Goal: Task Accomplishment & Management: Manage account settings

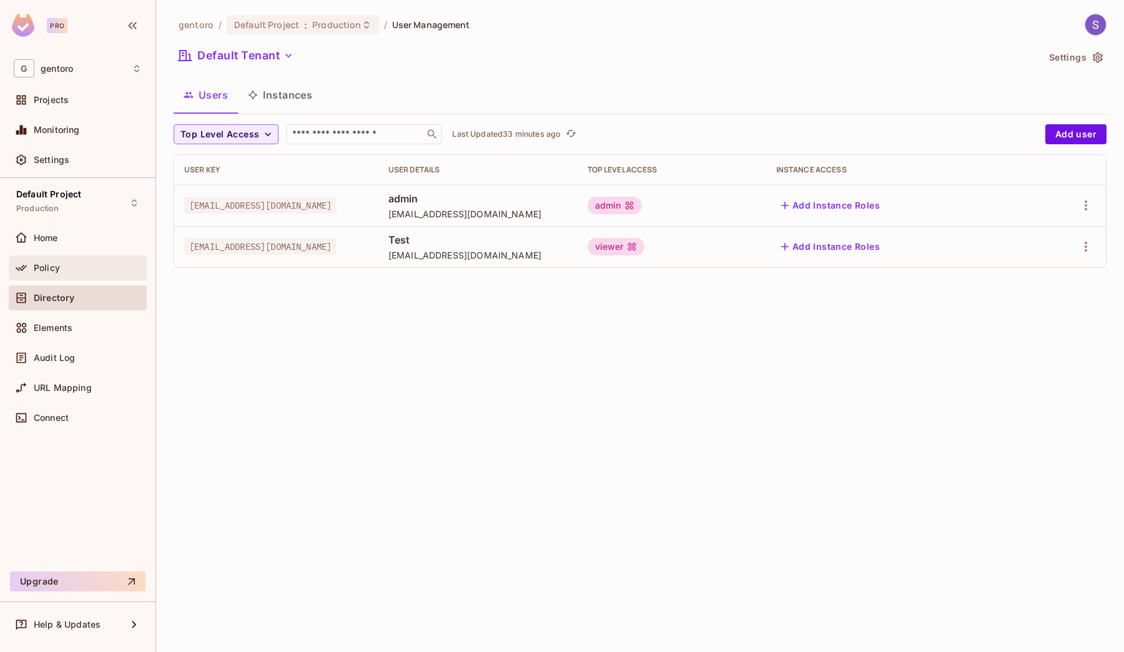
click at [76, 261] on div "Policy" at bounding box center [78, 267] width 128 height 15
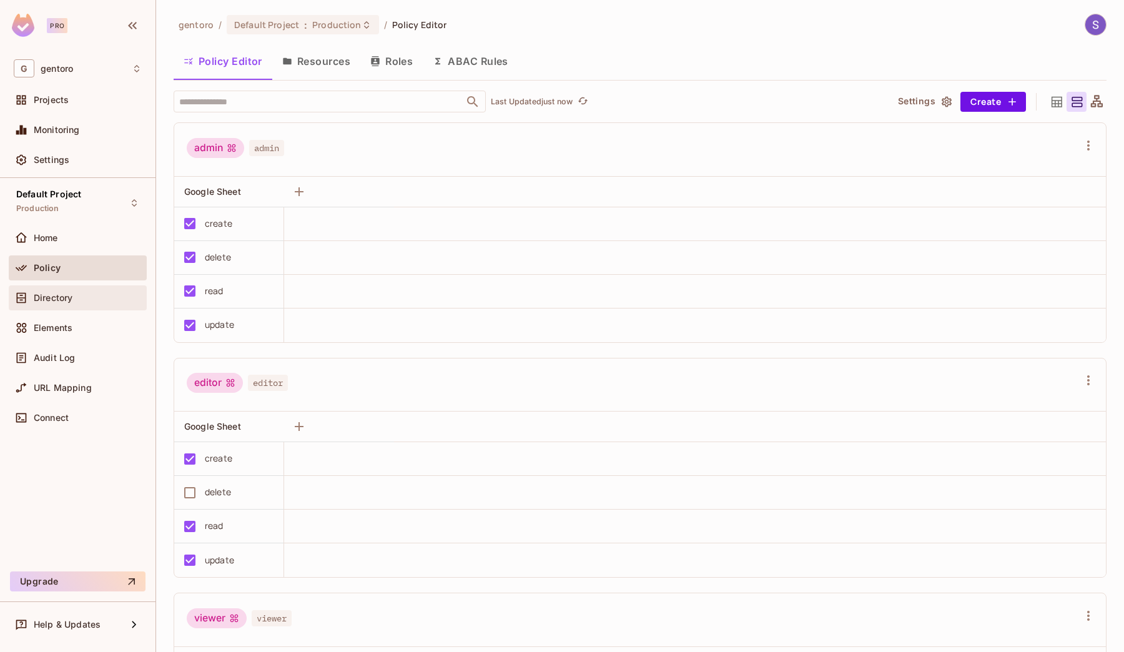
click at [60, 299] on span "Directory" at bounding box center [53, 298] width 39 height 10
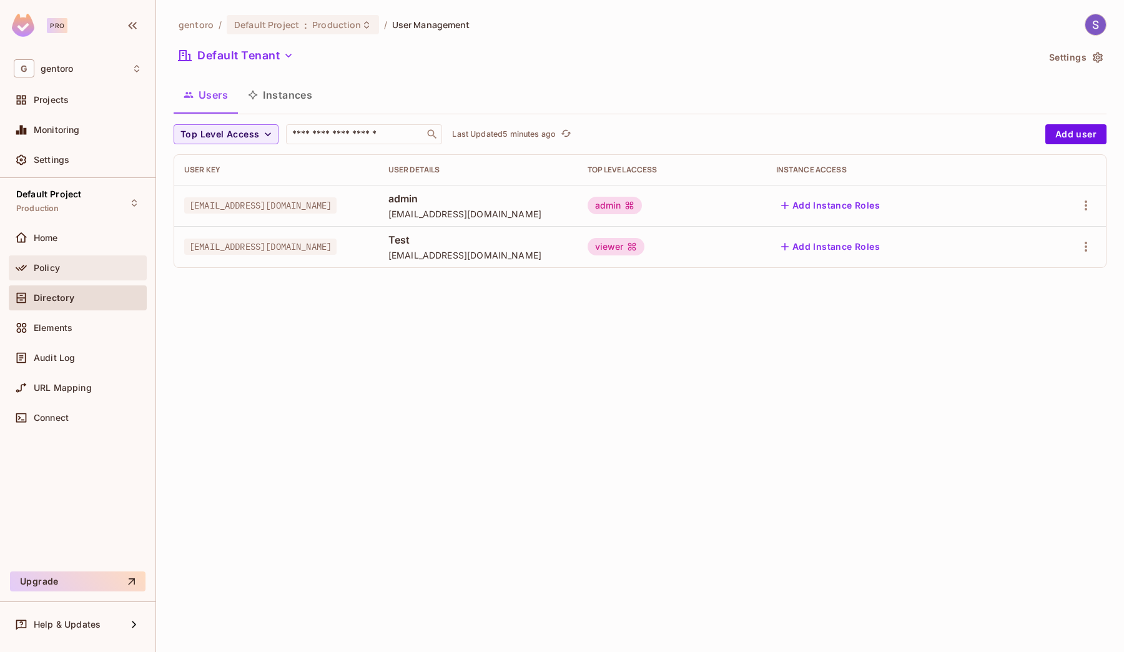
click at [101, 275] on div "Policy" at bounding box center [78, 267] width 128 height 15
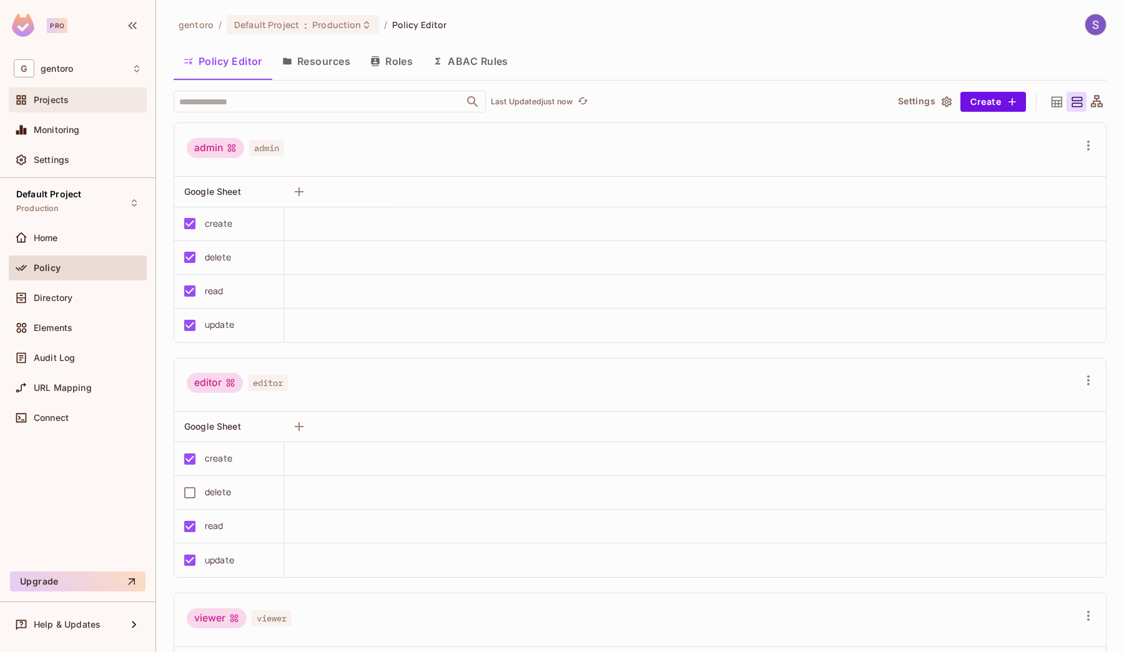
click at [62, 96] on span "Projects" at bounding box center [51, 100] width 35 height 10
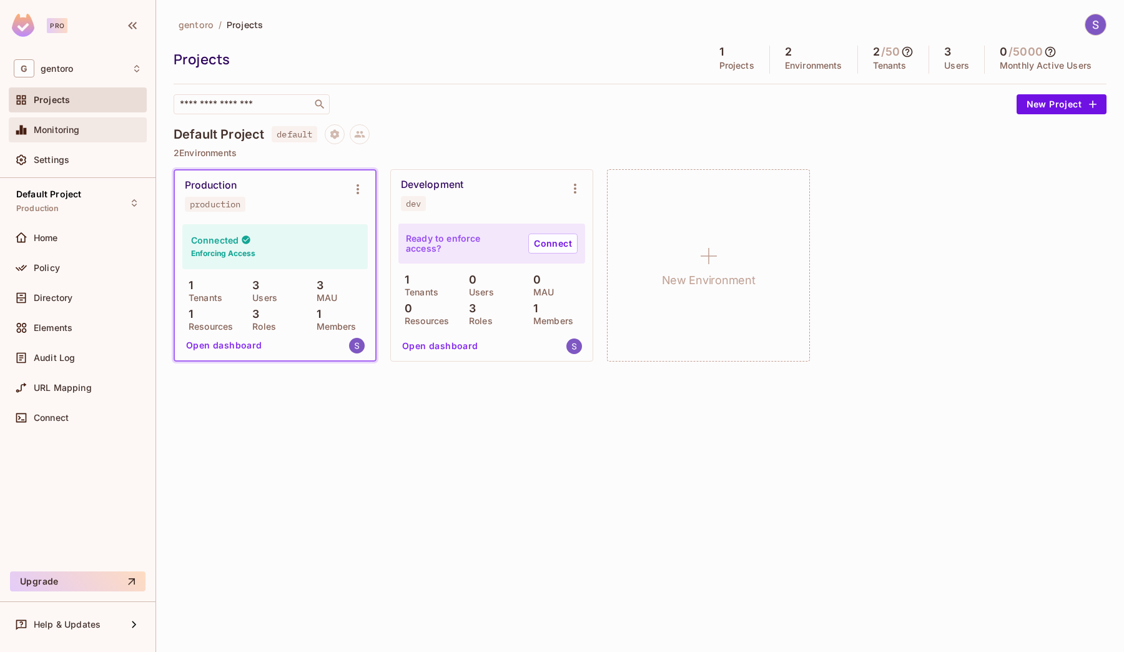
click at [71, 129] on span "Monitoring" at bounding box center [57, 130] width 46 height 10
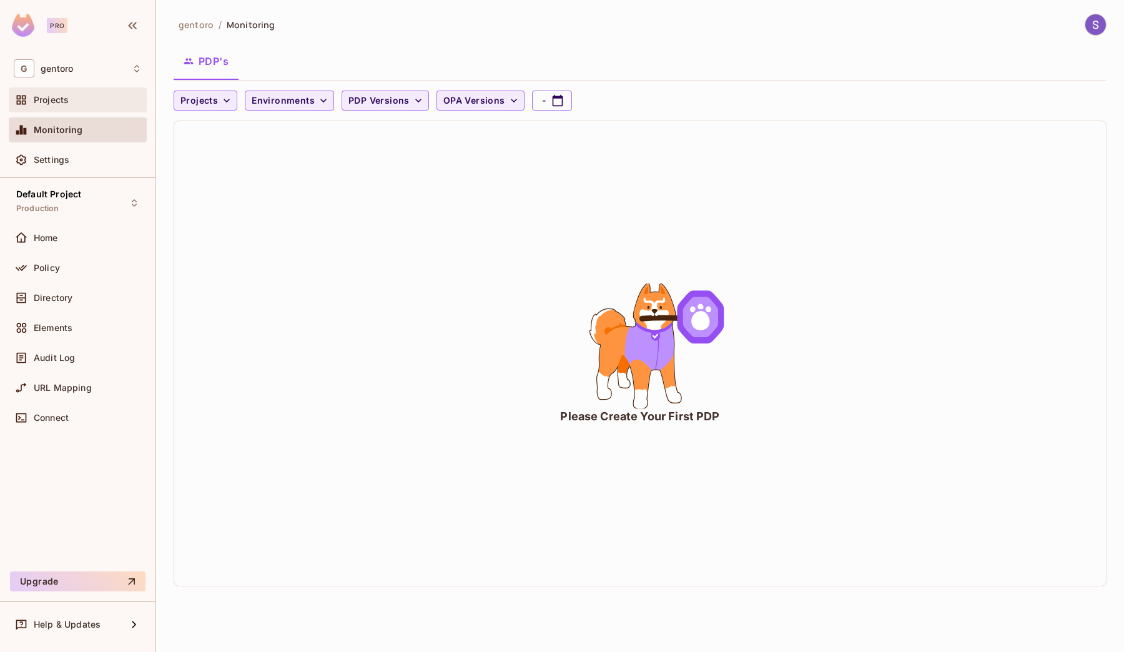
click at [71, 107] on div "Projects" at bounding box center [78, 99] width 128 height 15
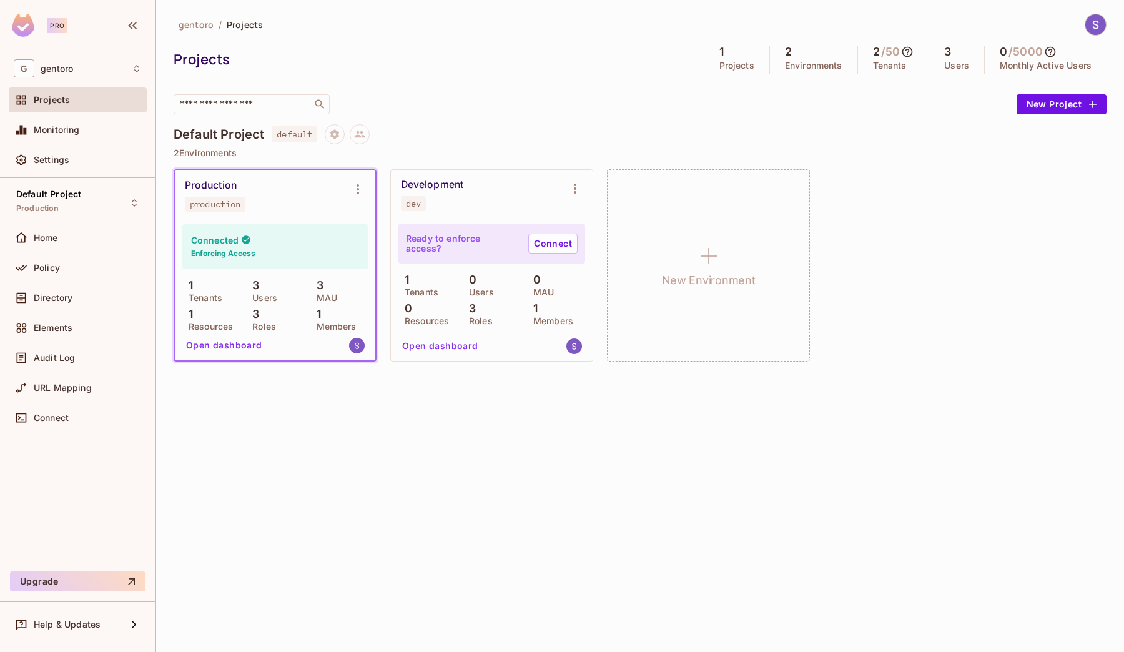
click at [250, 343] on button "Open dashboard" at bounding box center [224, 345] width 86 height 20
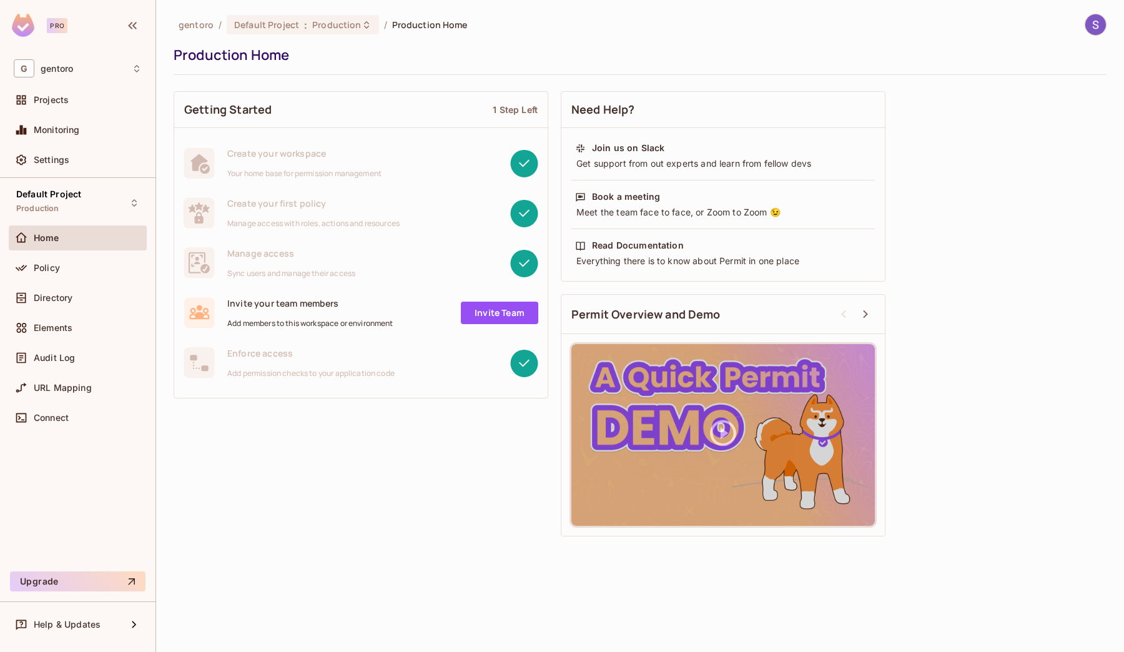
click at [512, 315] on link "Invite Team" at bounding box center [499, 313] width 77 height 22
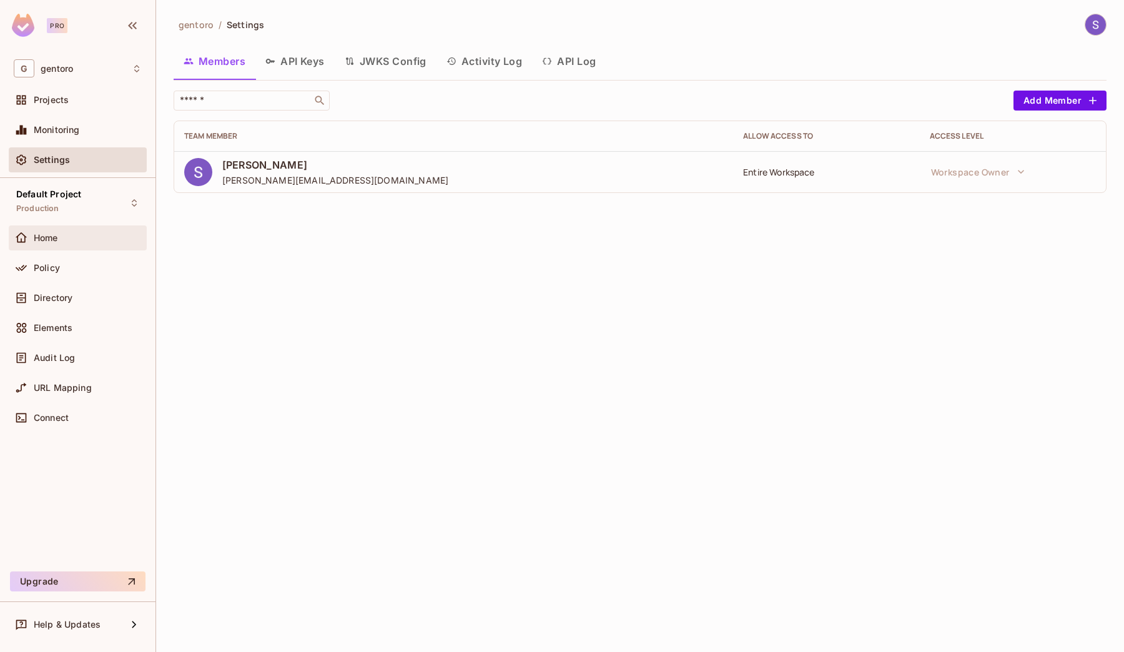
click at [86, 242] on div "Home" at bounding box center [88, 238] width 108 height 10
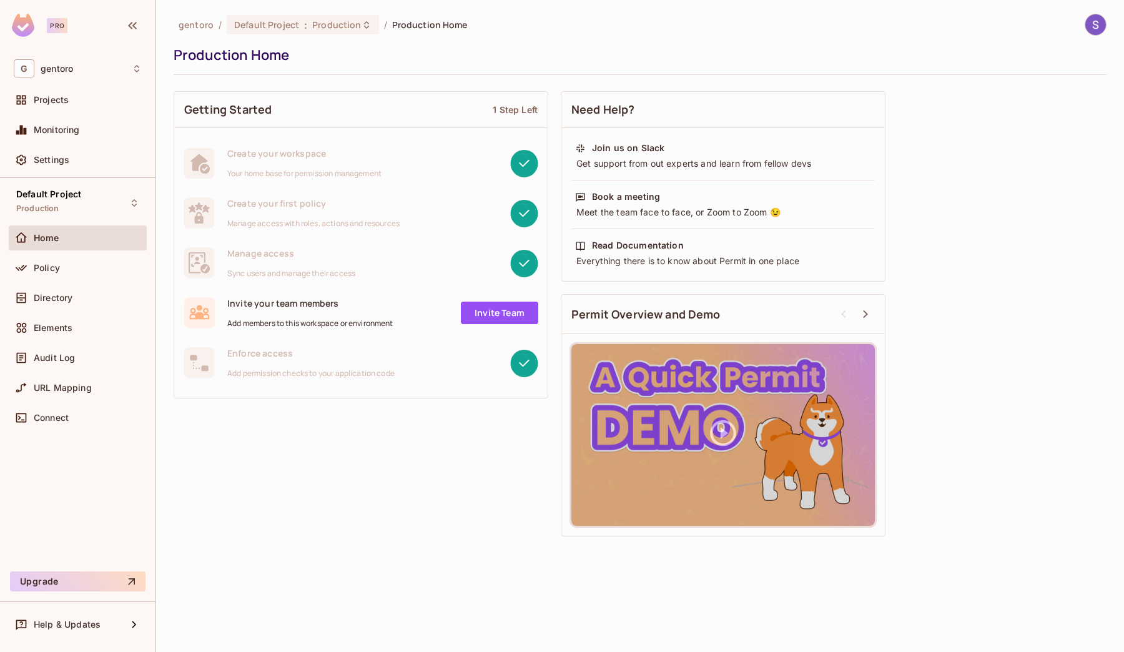
click at [512, 315] on link "Invite Team" at bounding box center [499, 313] width 77 height 22
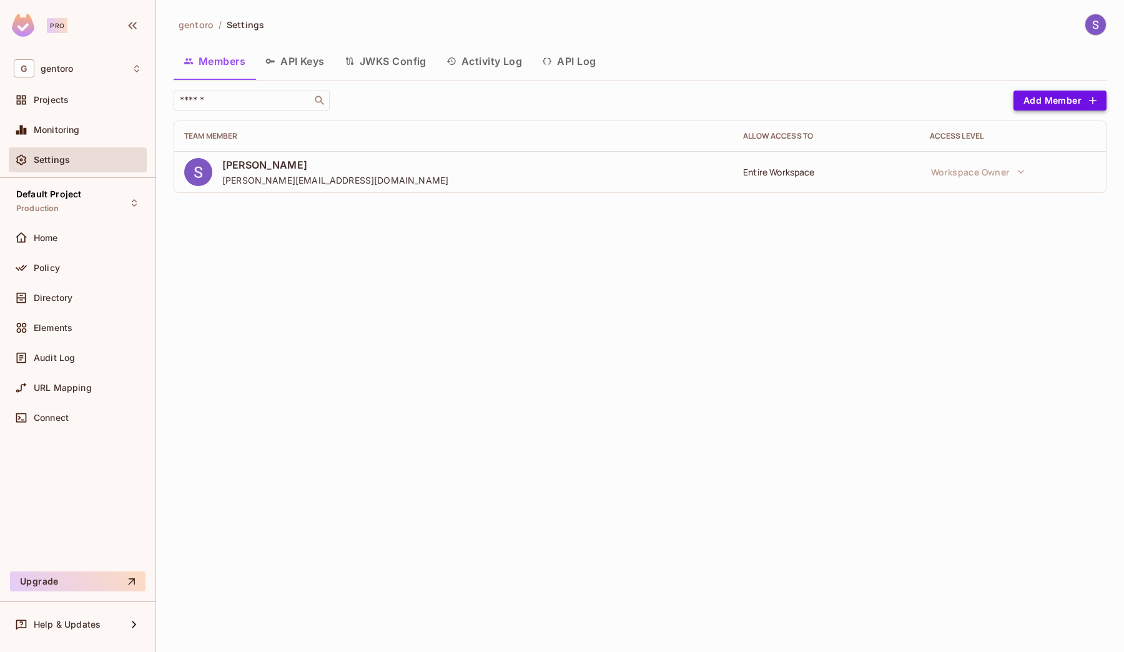
click at [1063, 97] on button "Add Member" at bounding box center [1059, 101] width 93 height 20
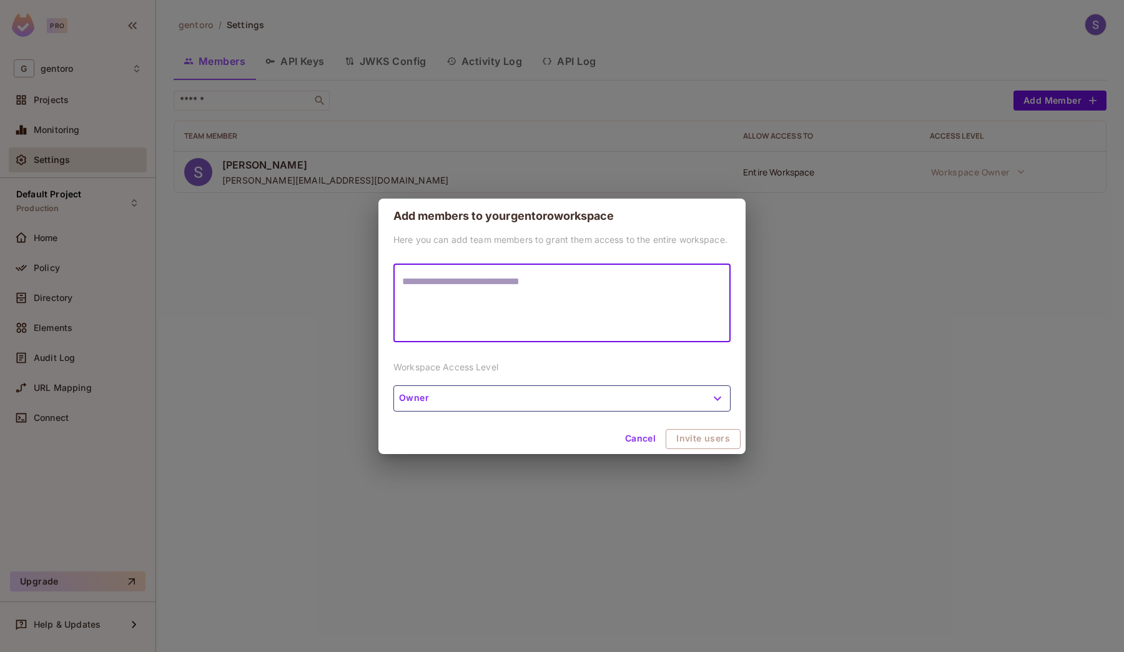
click at [546, 305] on textarea at bounding box center [562, 302] width 320 height 57
type textarea "**********"
click at [518, 393] on button "Owner" at bounding box center [561, 398] width 337 height 26
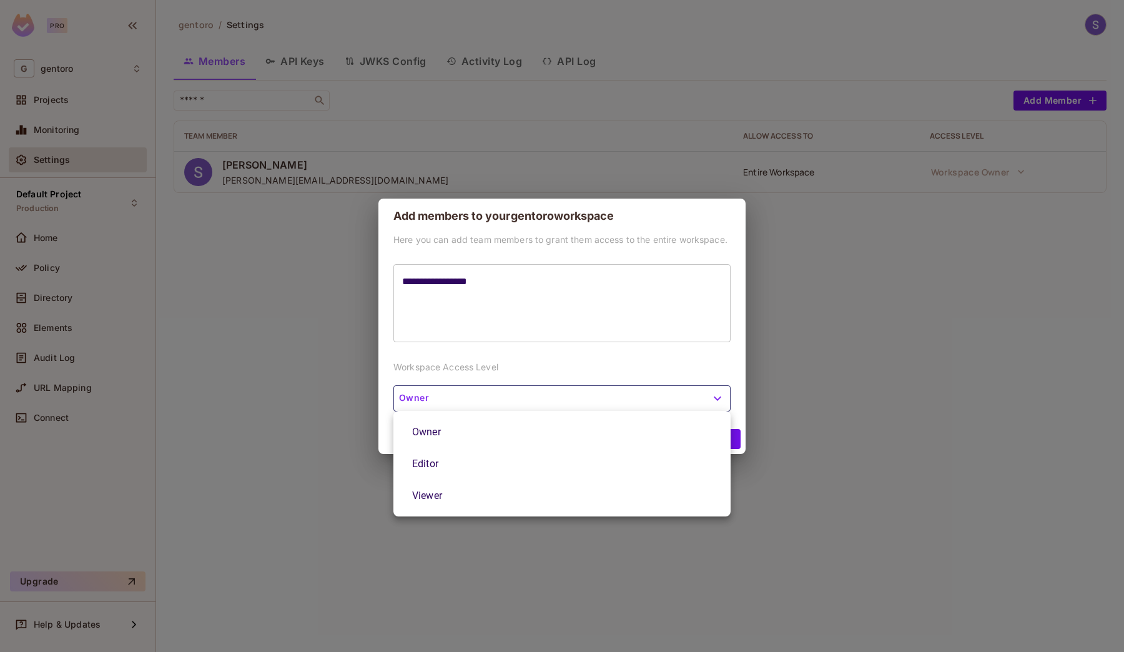
click at [490, 503] on li "Viewer" at bounding box center [561, 495] width 337 height 32
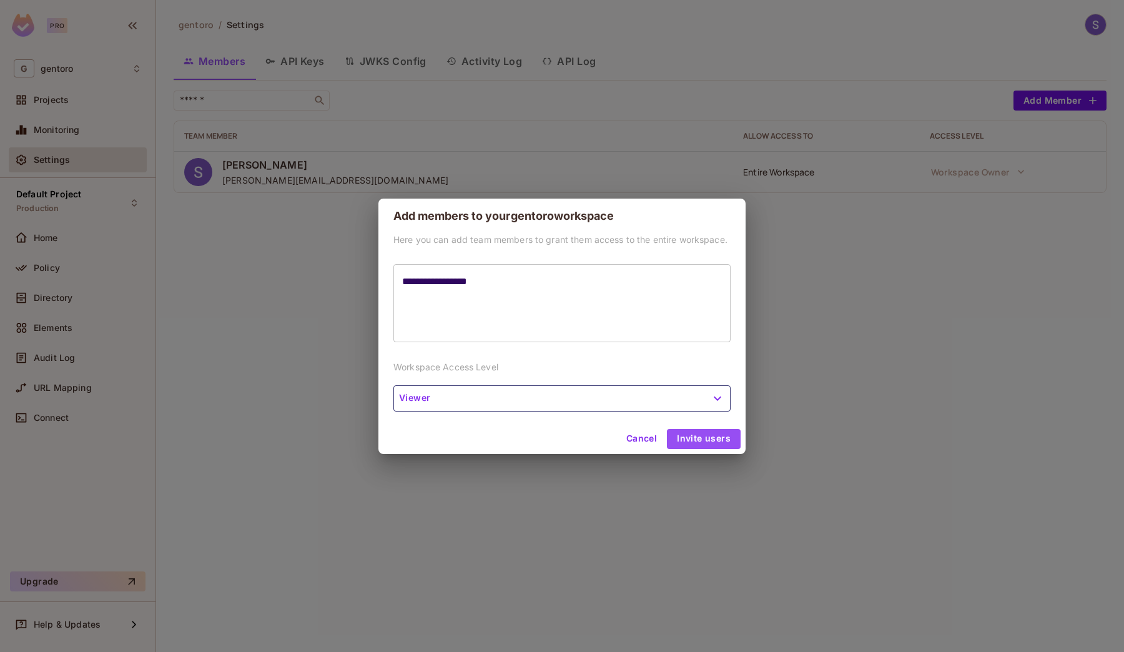
click at [683, 435] on button "Invite users" at bounding box center [704, 439] width 74 height 20
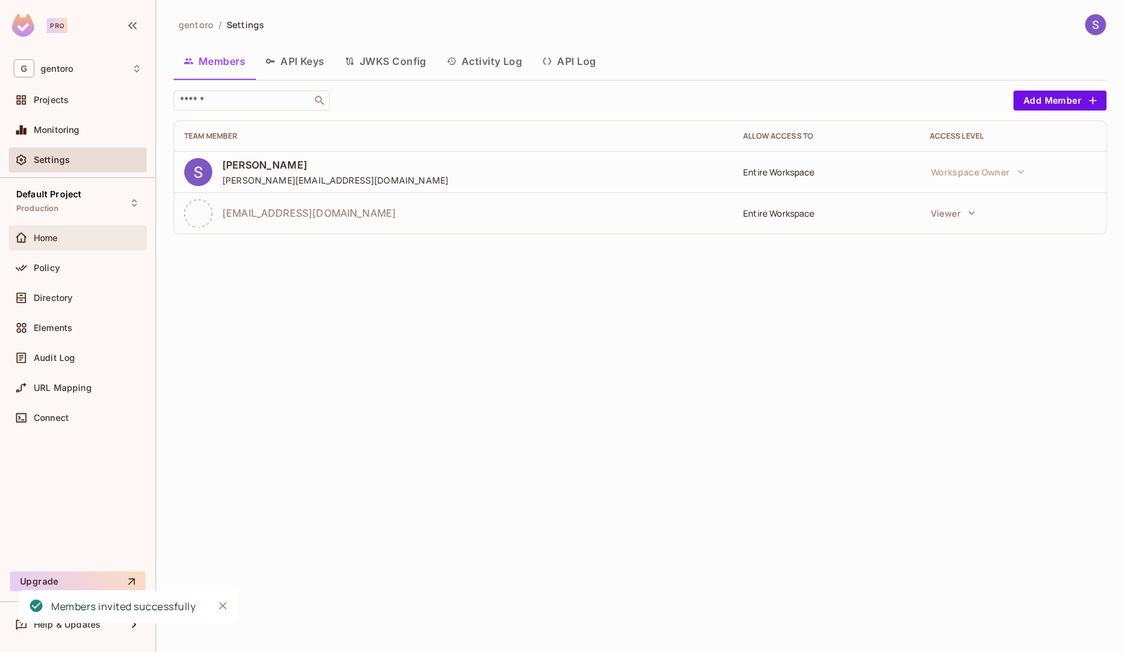
click at [90, 248] on div "Home" at bounding box center [78, 237] width 138 height 25
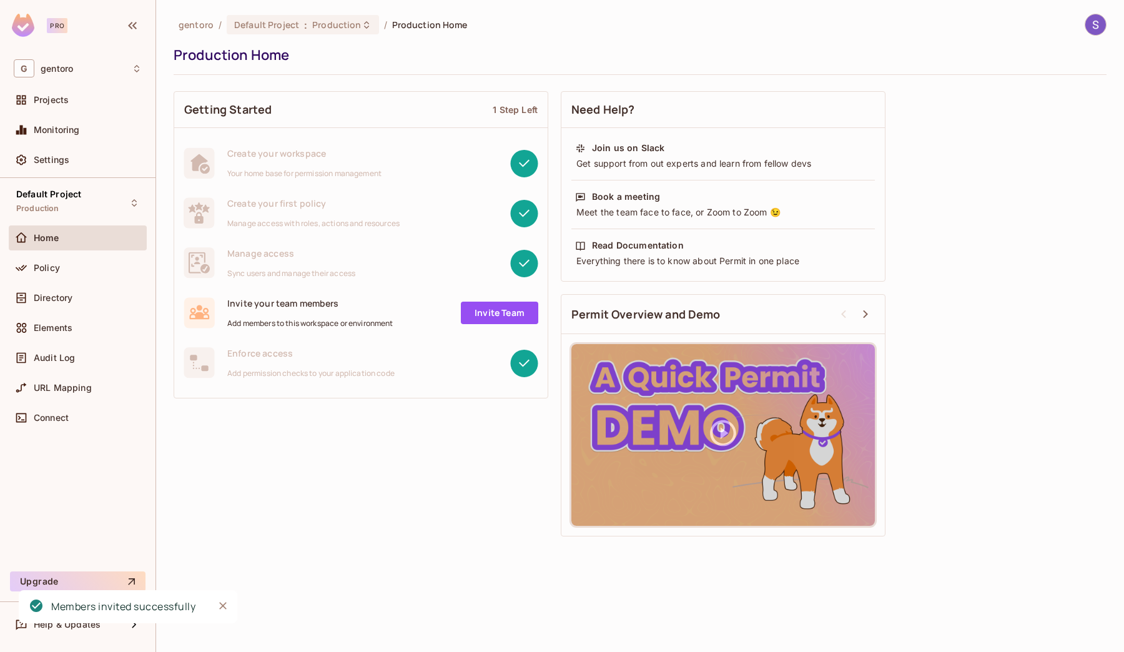
click at [477, 106] on div "Getting Started 1 Step Left" at bounding box center [360, 110] width 373 height 36
click at [544, 112] on div "Getting Started 1 Step Left" at bounding box center [360, 110] width 373 height 36
click at [868, 314] on icon at bounding box center [865, 314] width 15 height 15
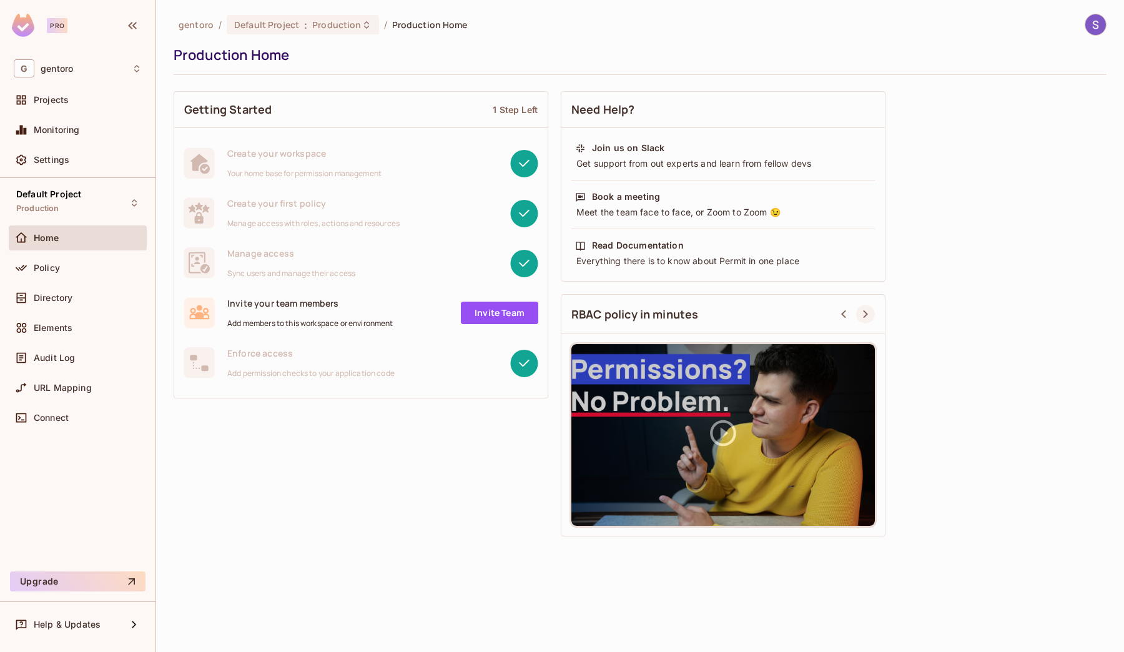
click at [868, 314] on icon at bounding box center [865, 314] width 15 height 15
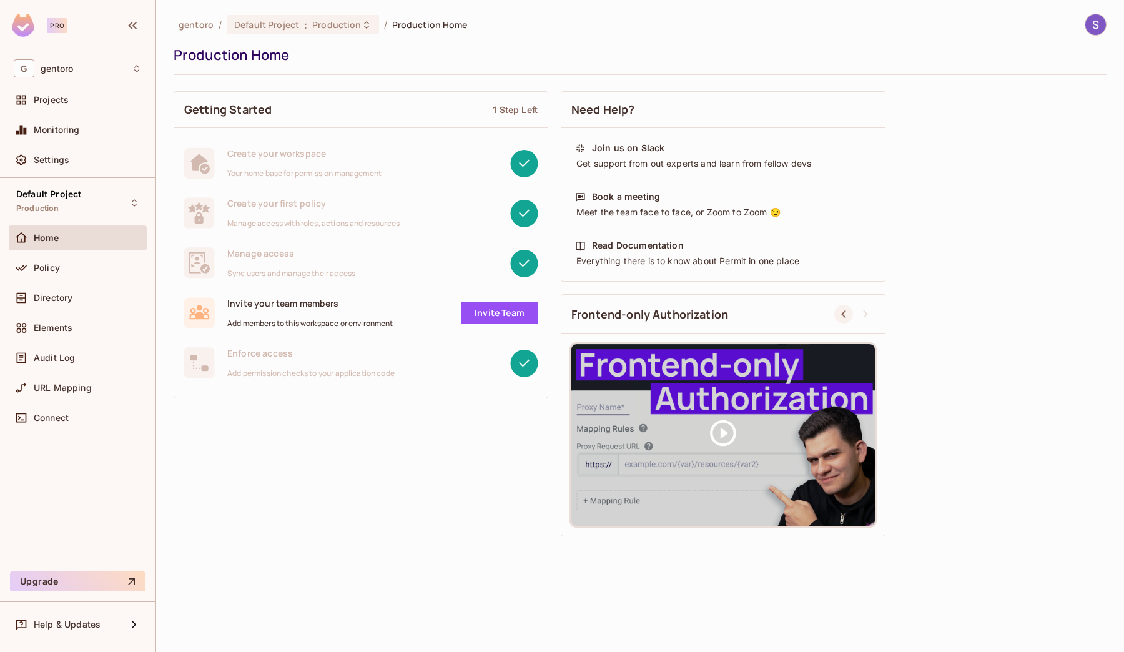
click at [848, 315] on icon at bounding box center [843, 314] width 15 height 15
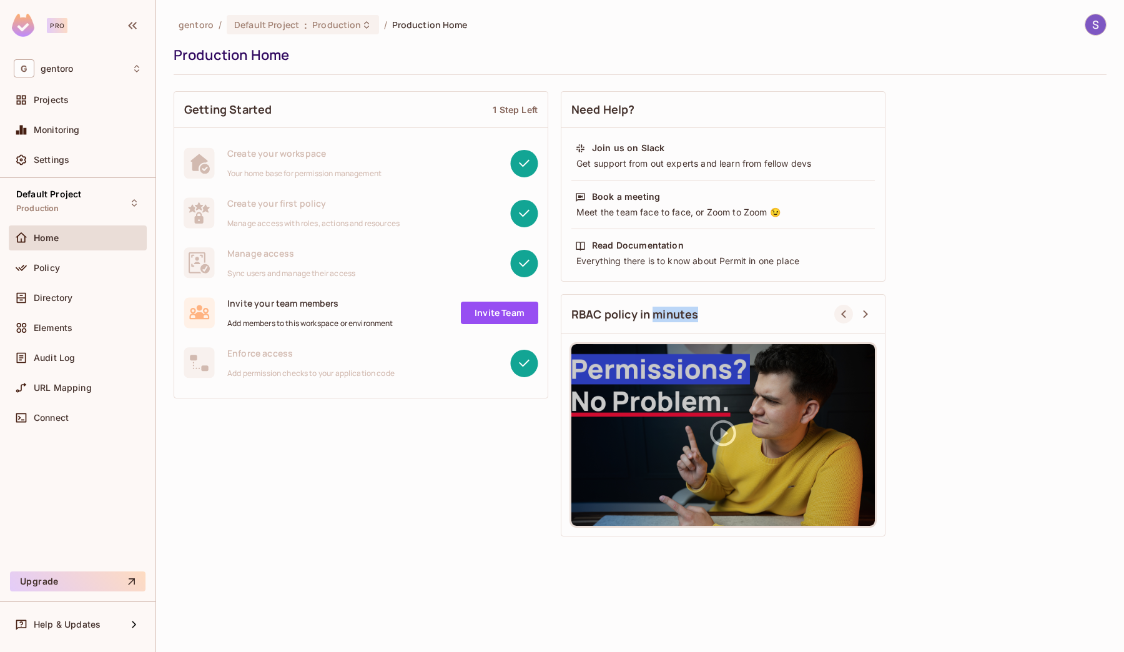
click at [848, 315] on icon at bounding box center [843, 314] width 15 height 15
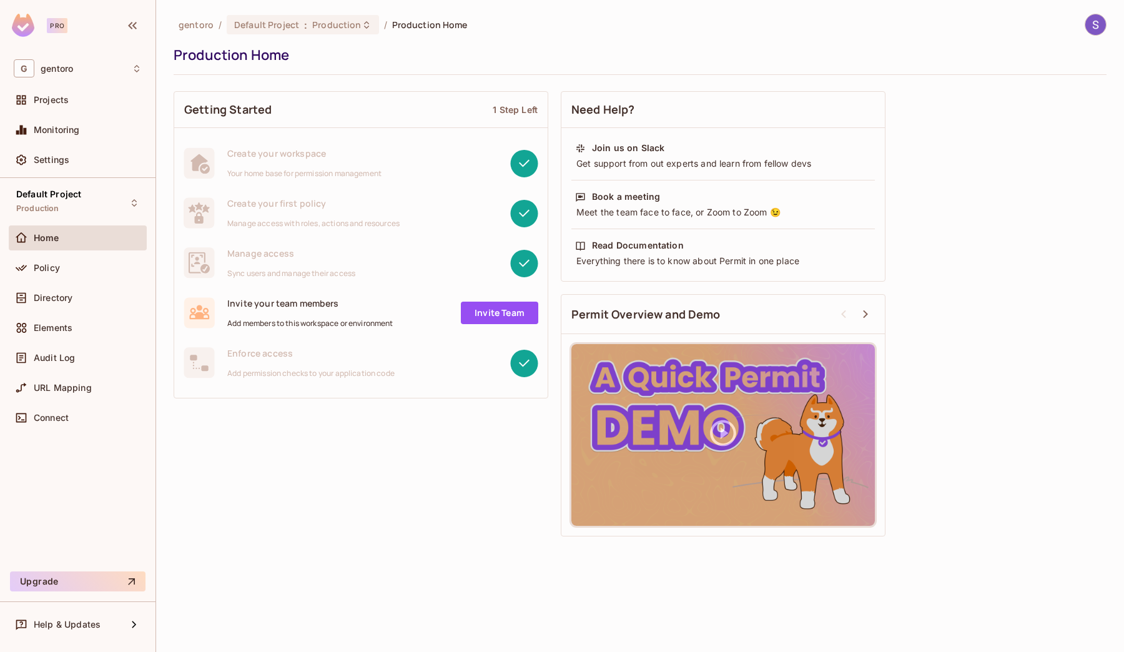
click at [229, 99] on div "Getting Started 1 Step Left" at bounding box center [360, 110] width 373 height 36
click at [526, 109] on div "1 Step Left" at bounding box center [515, 110] width 45 height 12
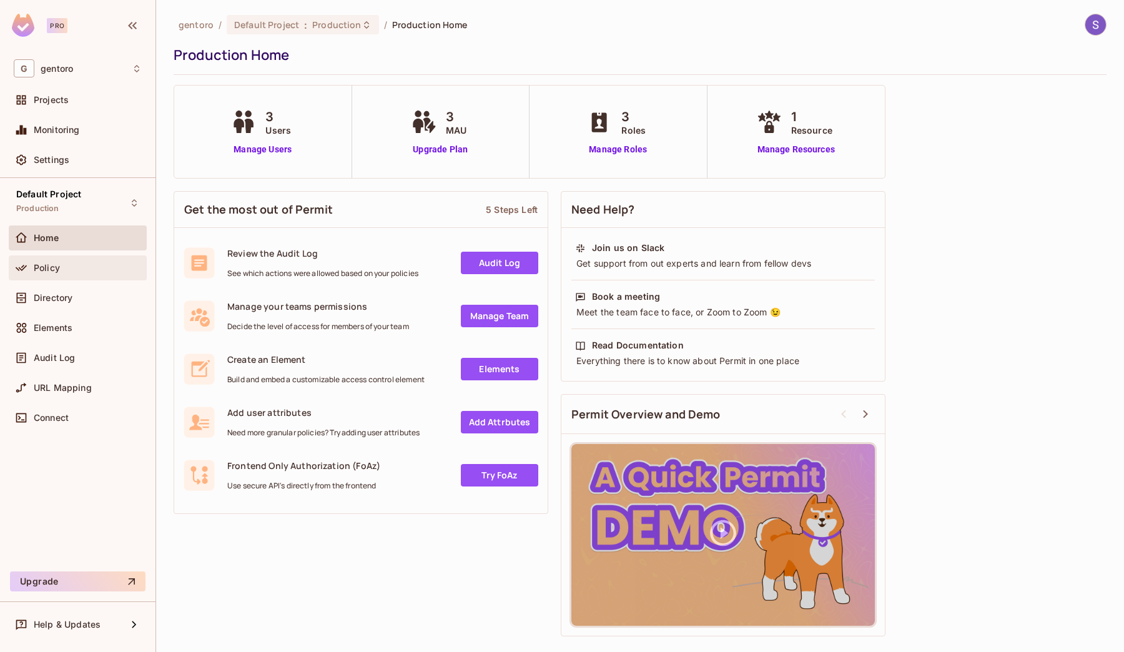
click at [108, 272] on div "Policy" at bounding box center [88, 268] width 108 height 10
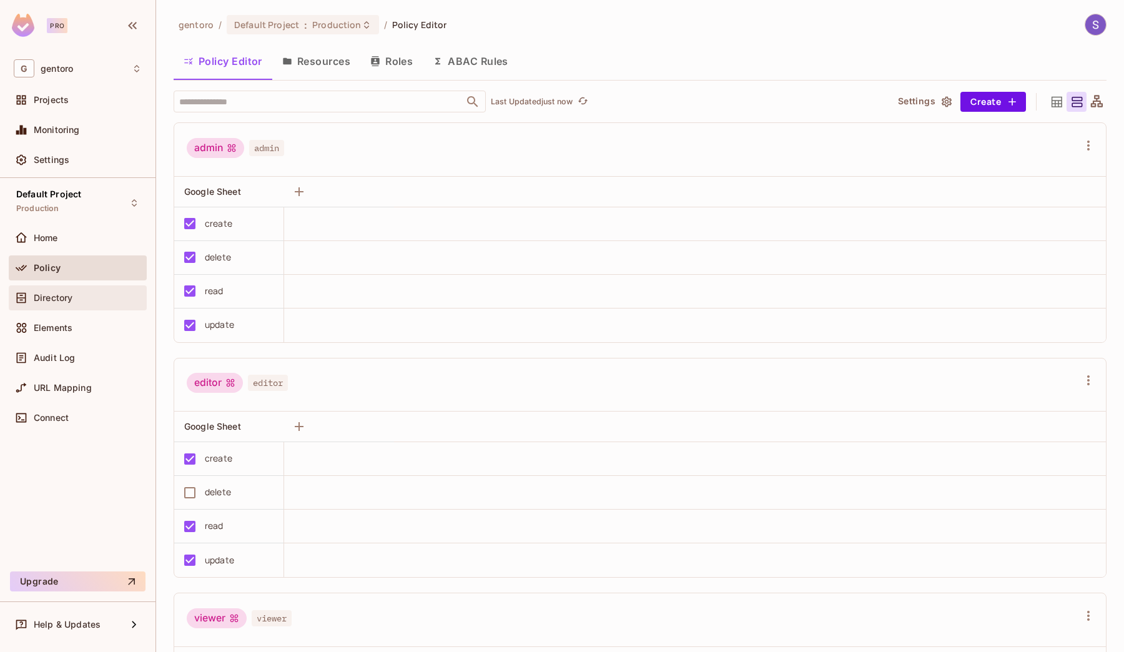
click at [97, 300] on div "Directory" at bounding box center [88, 298] width 108 height 10
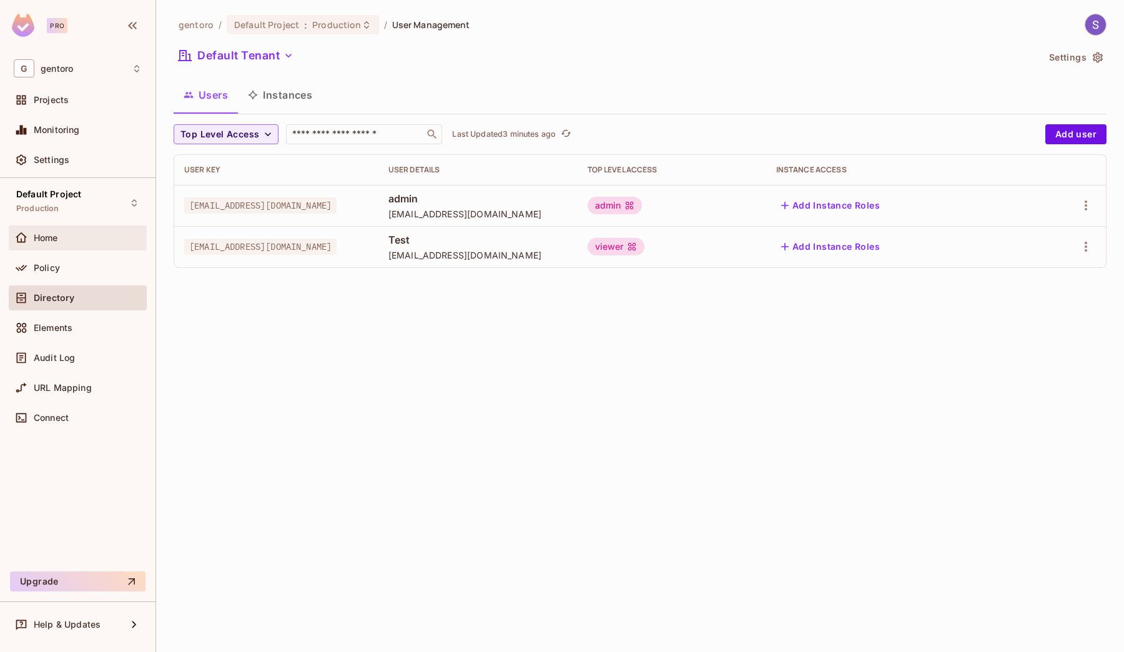
click at [98, 231] on div "Home" at bounding box center [78, 237] width 128 height 15
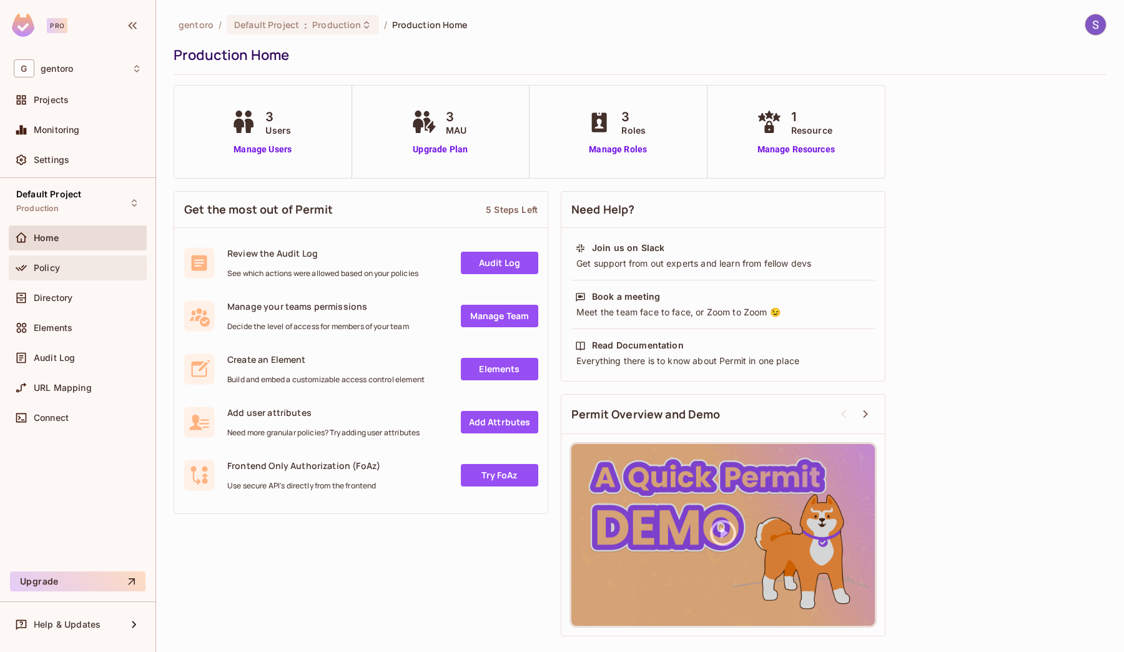
click at [66, 275] on div "Policy" at bounding box center [78, 267] width 138 height 25
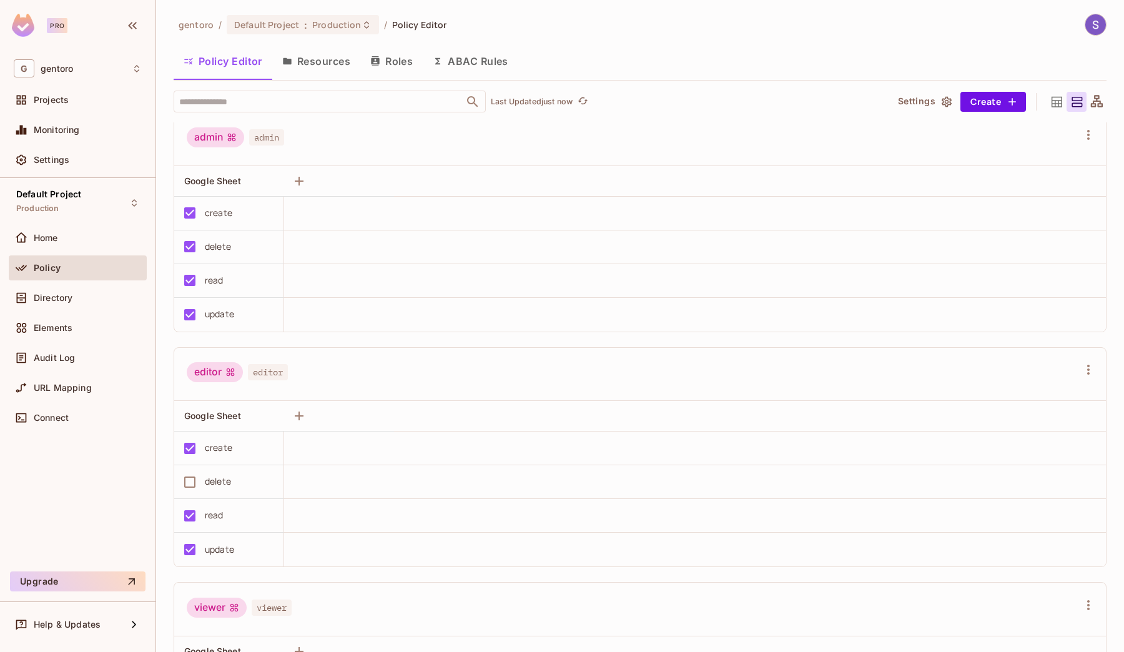
scroll to position [12, 0]
click at [49, 307] on div "Directory" at bounding box center [78, 297] width 138 height 25
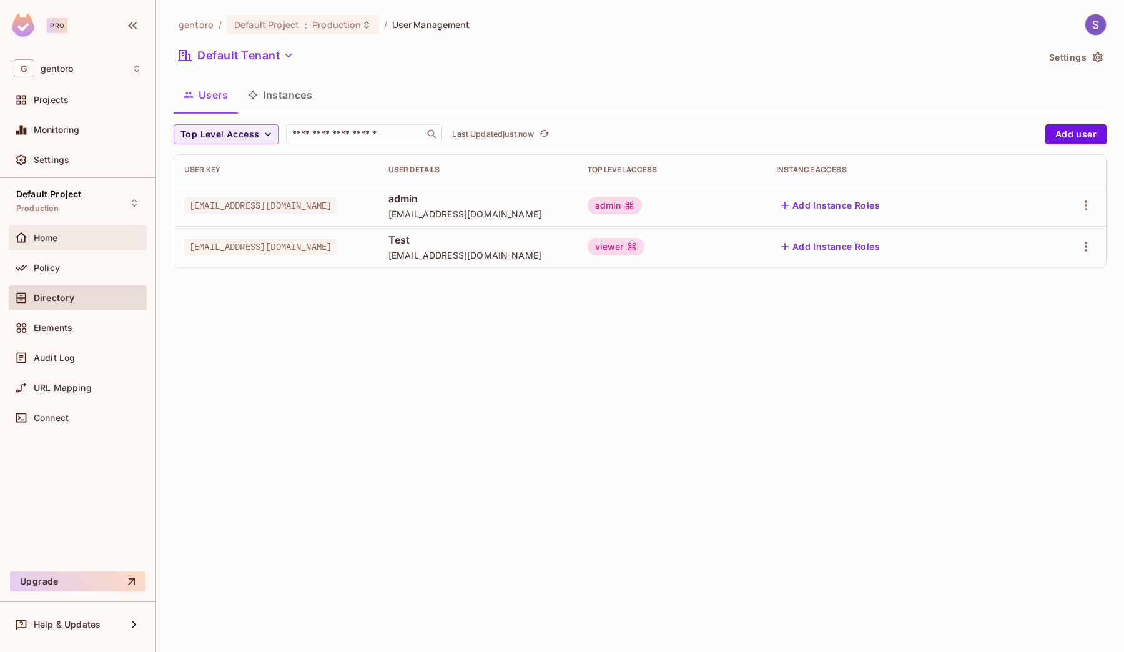
click at [66, 234] on div "Home" at bounding box center [88, 238] width 108 height 10
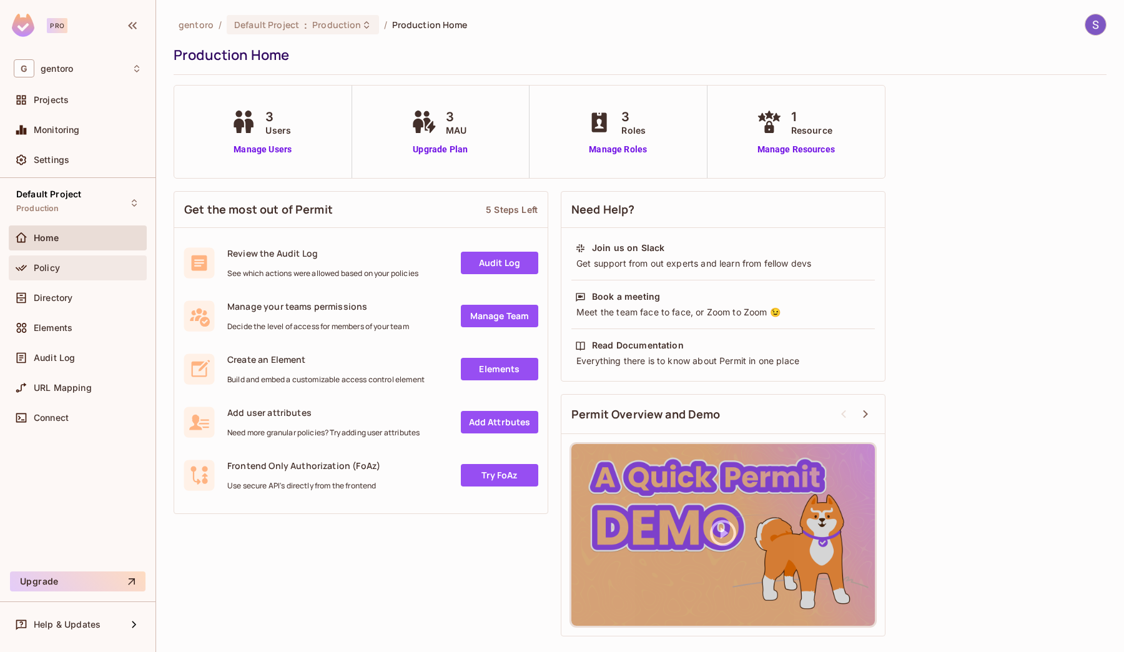
click at [89, 273] on div "Policy" at bounding box center [78, 267] width 128 height 15
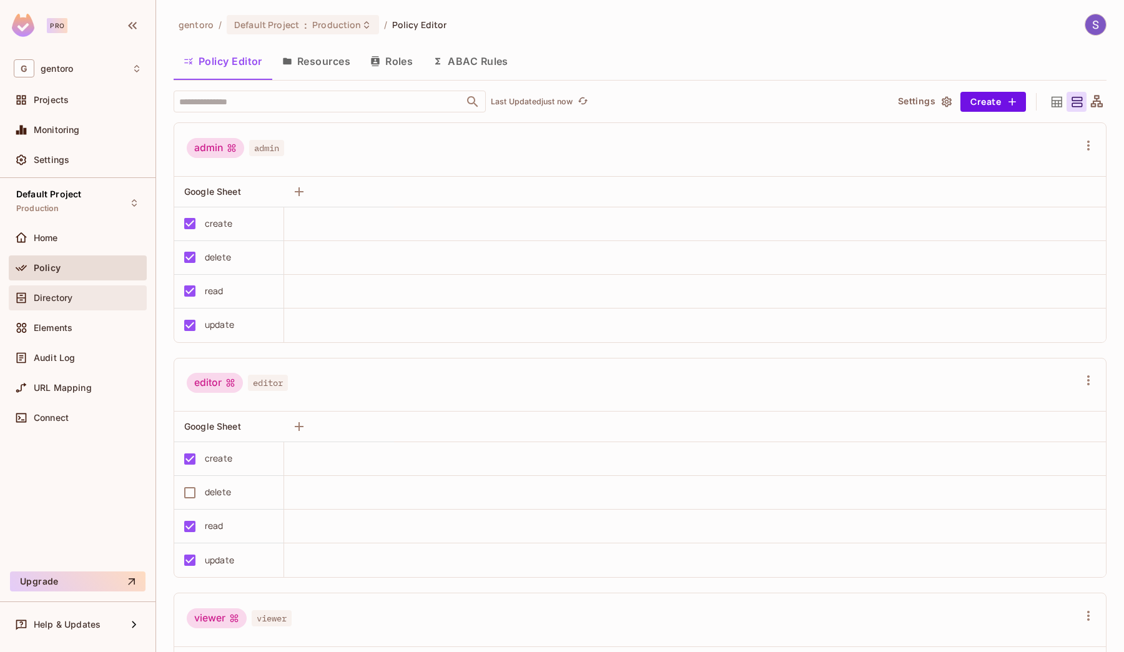
click at [95, 288] on div "Directory" at bounding box center [78, 297] width 138 height 25
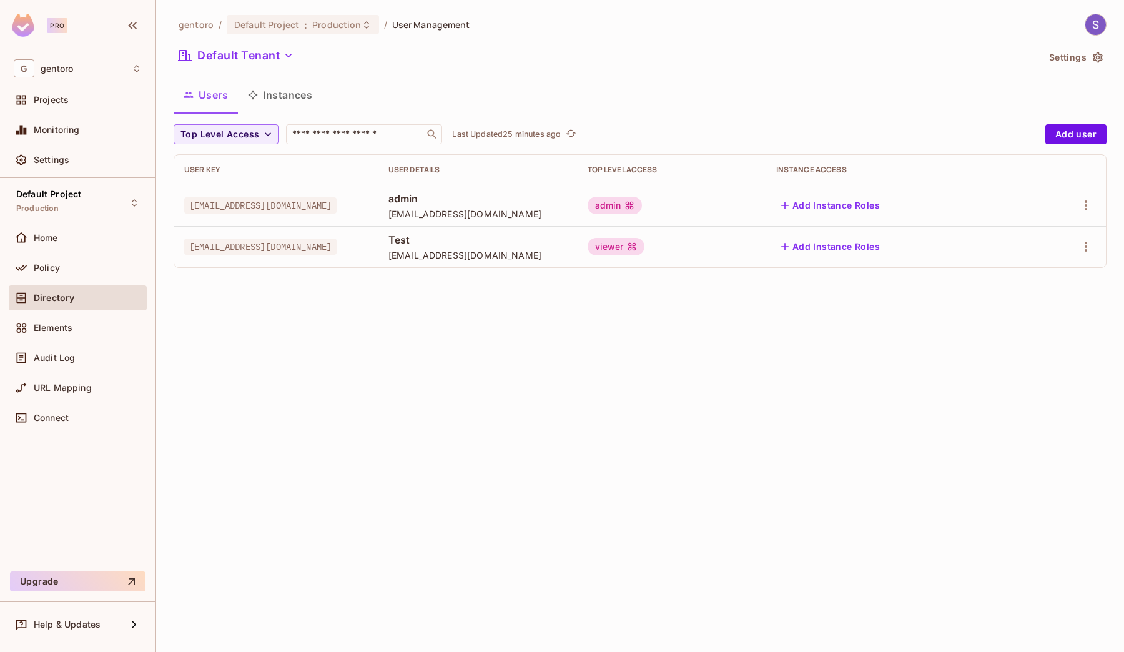
click at [636, 243] on icon at bounding box center [632, 247] width 8 height 8
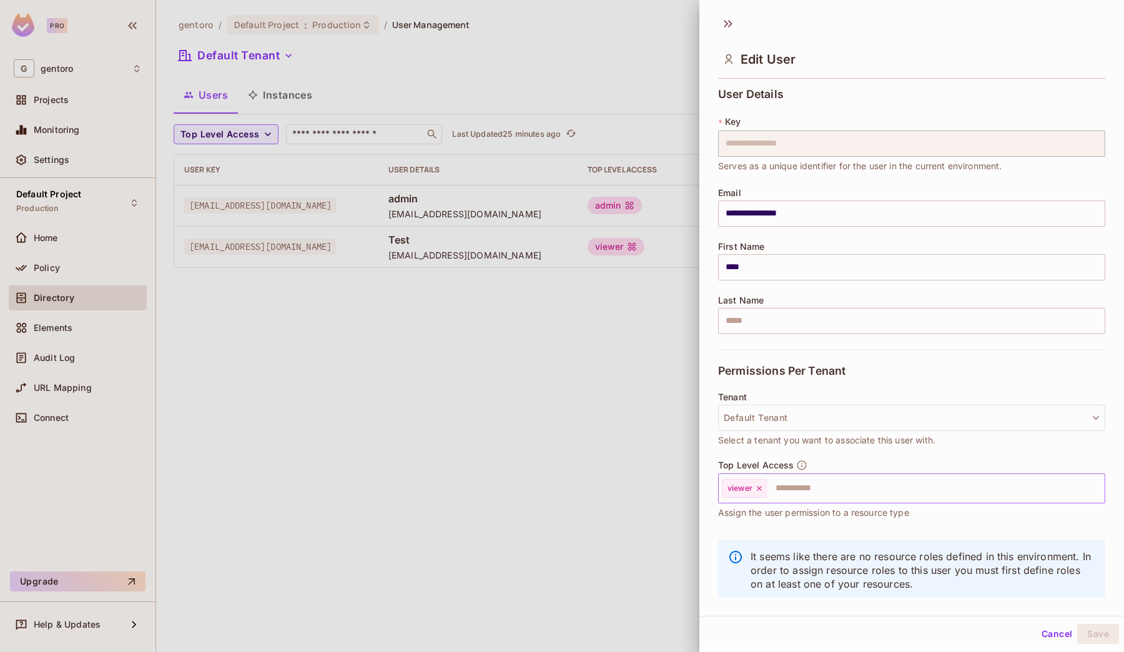
click at [790, 486] on input "text" at bounding box center [924, 488] width 313 height 25
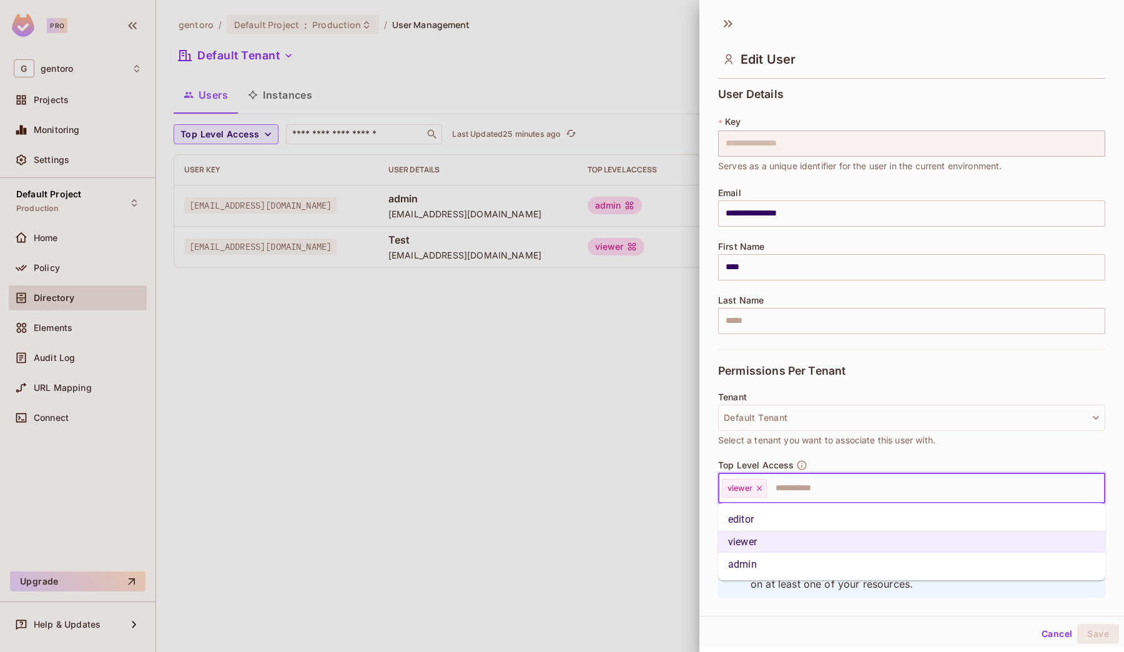
click at [758, 522] on li "editor" at bounding box center [911, 519] width 387 height 22
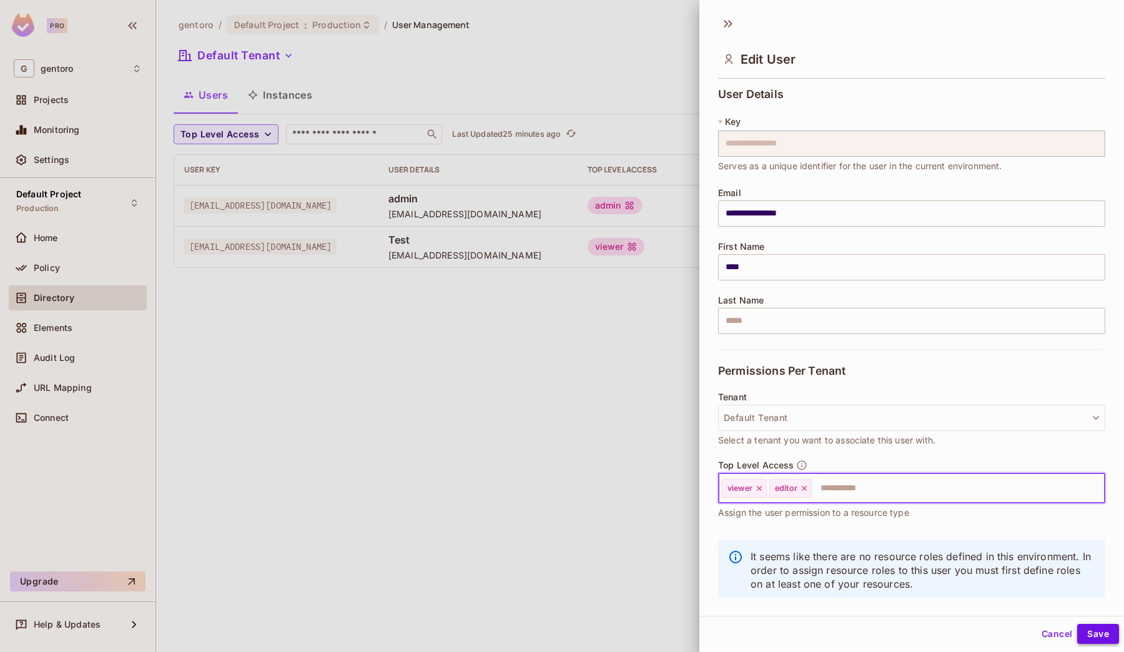
click at [1089, 632] on button "Save" at bounding box center [1098, 634] width 42 height 20
